Goal: Transaction & Acquisition: Purchase product/service

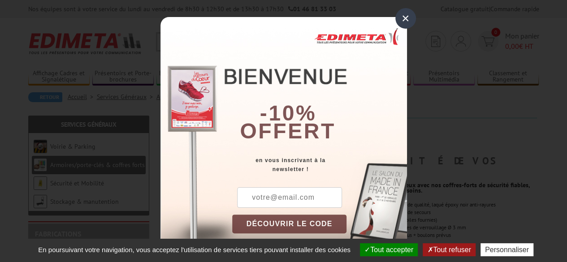
click at [397, 21] on div "×" at bounding box center [406, 18] width 21 height 21
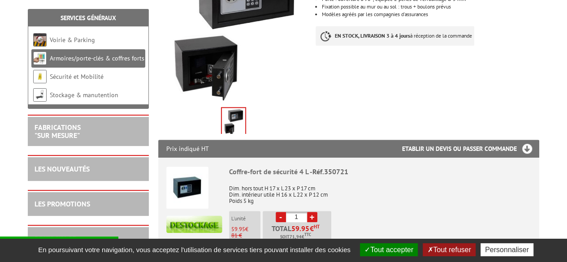
scroll to position [269, 0]
